Goal: Find specific page/section: Find specific page/section

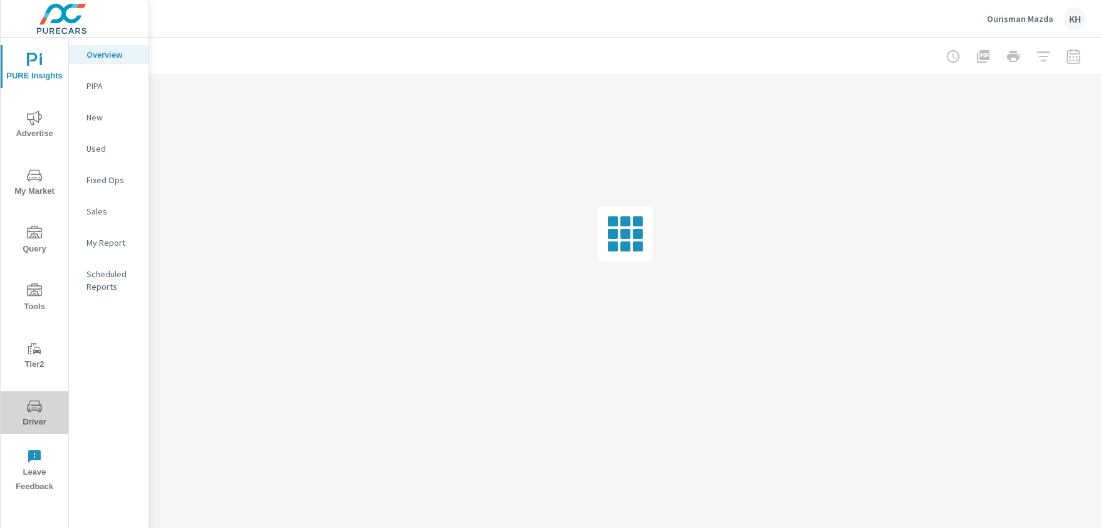
click at [27, 394] on button "Driver" at bounding box center [35, 412] width 68 height 43
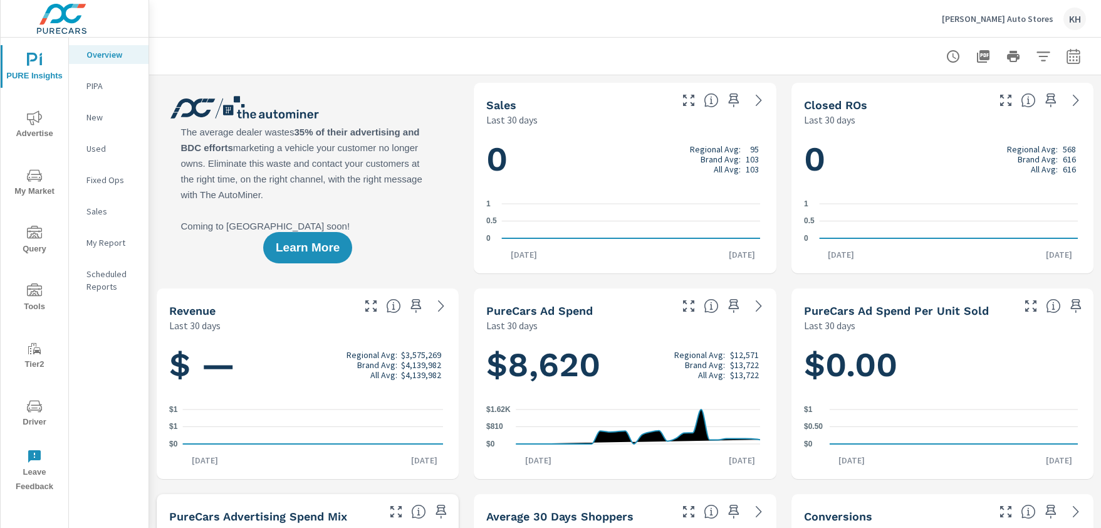
scroll to position [1, 0]
click at [31, 399] on icon "nav menu" at bounding box center [34, 406] width 15 height 15
